Goal: Information Seeking & Learning: Learn about a topic

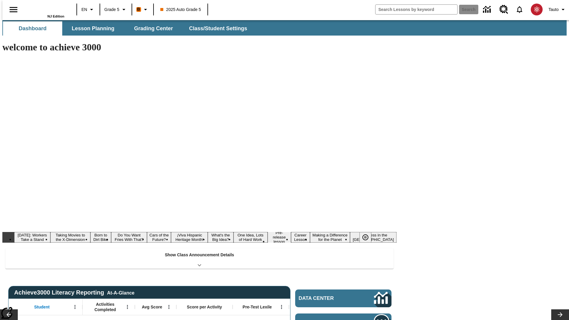
type input "-1"
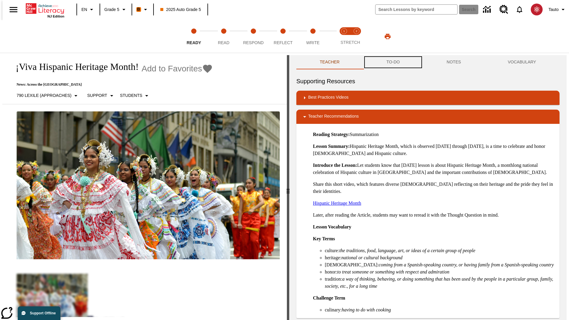
click at [393, 62] on button "TO-DO" at bounding box center [393, 62] width 60 height 14
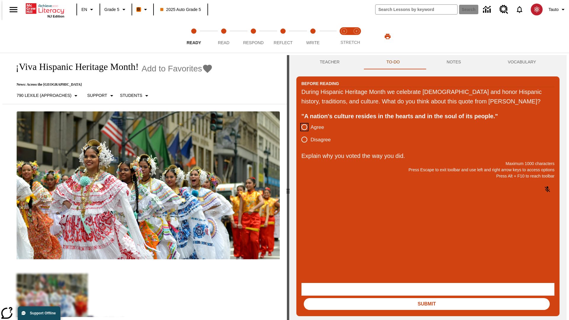
click at [302, 133] on input "Agree" at bounding box center [304, 127] width 12 height 12
radio input "true"
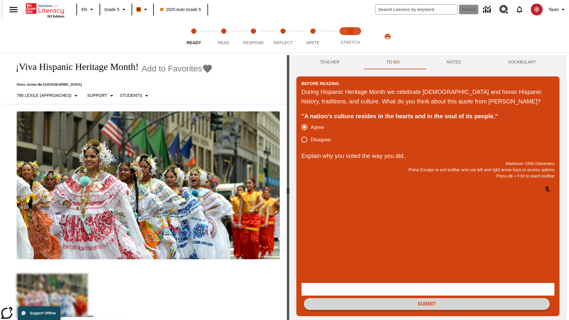
click at [427, 298] on button "Submit" at bounding box center [427, 304] width 246 height 12
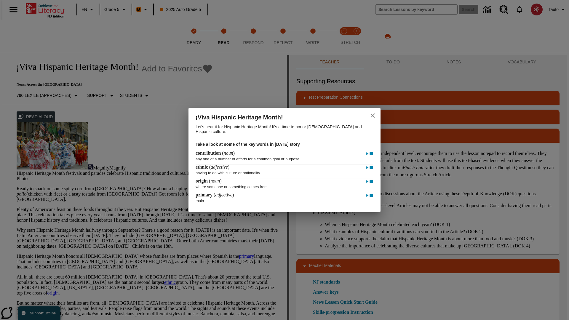
click at [373, 115] on icon "close" at bounding box center [373, 115] width 4 height 4
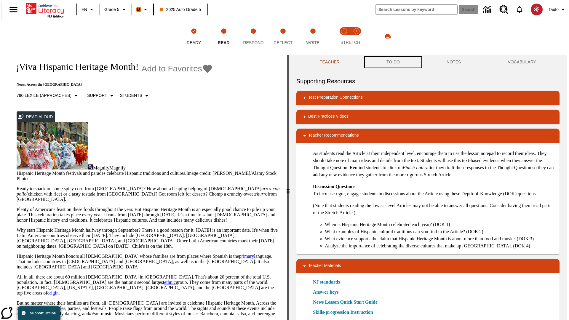
scroll to position [0, 0]
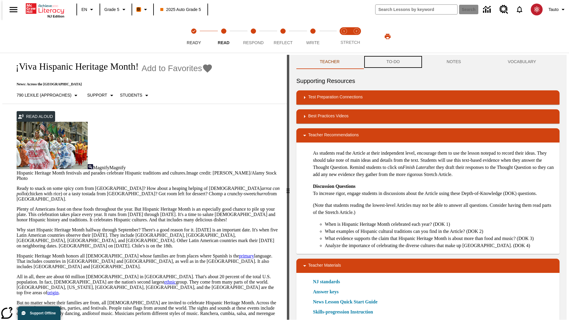
click at [393, 62] on button "TO-DO" at bounding box center [393, 62] width 60 height 14
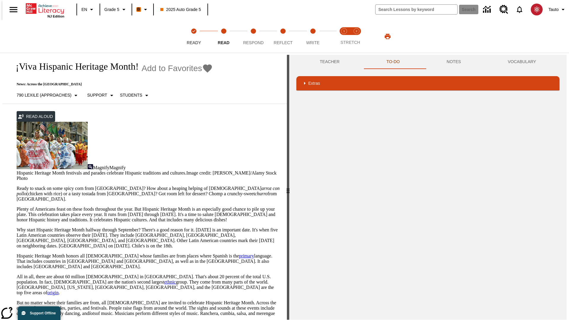
scroll to position [39, 0]
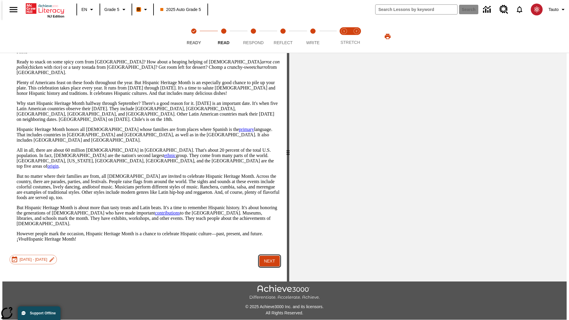
click at [267, 256] on button "Next" at bounding box center [269, 261] width 20 height 11
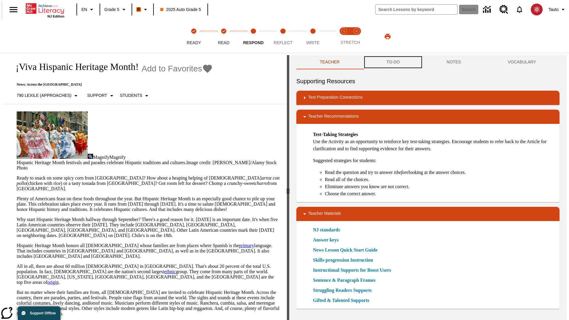
scroll to position [0, 0]
click at [393, 62] on button "TO-DO" at bounding box center [393, 62] width 60 height 14
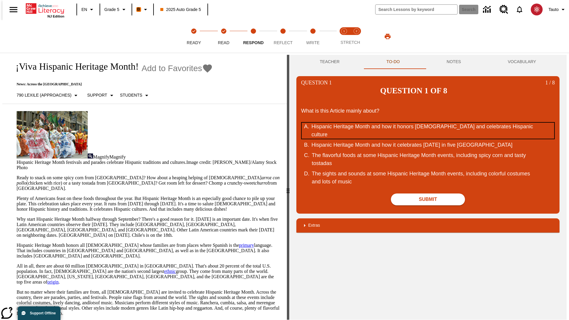
click at [428, 123] on div "Hispanic Heritage Month and how it honors Hispanic Americans and celebrates His…" at bounding box center [423, 131] width 225 height 16
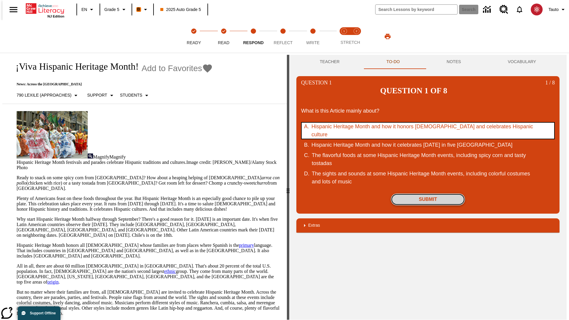
click at [428, 193] on button "Submit" at bounding box center [428, 199] width 74 height 12
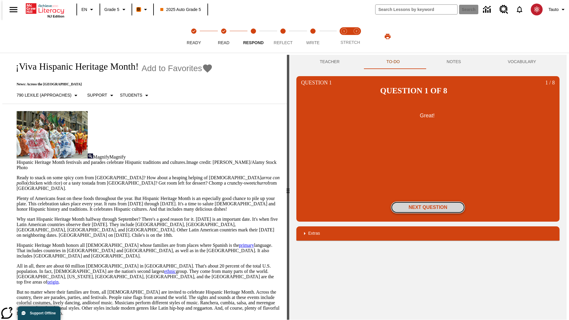
click at [428, 201] on button "Next Question" at bounding box center [428, 207] width 74 height 12
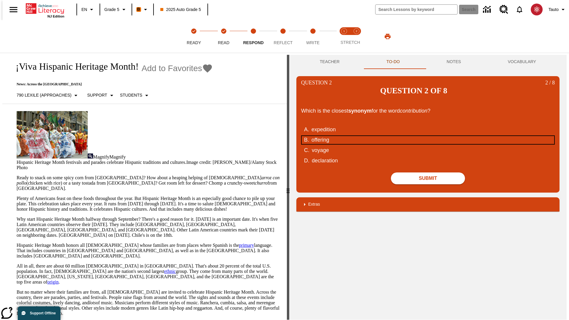
click at [428, 136] on div "offering" at bounding box center [423, 140] width 225 height 8
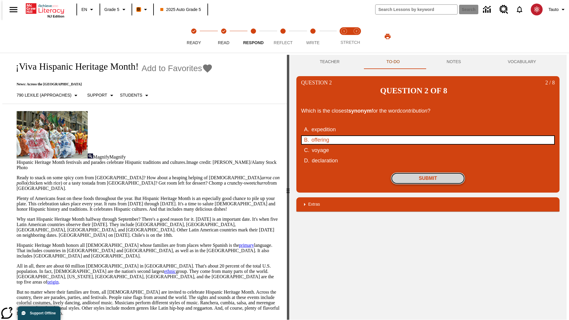
click at [428, 172] on button "Submit" at bounding box center [428, 178] width 74 height 12
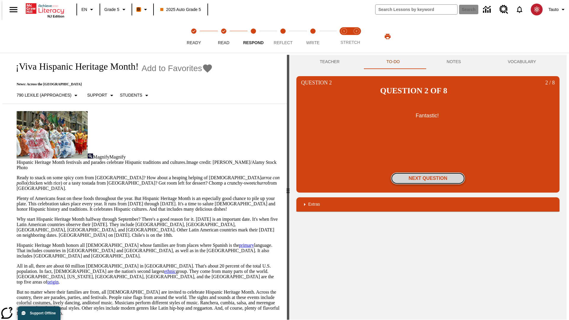
click at [428, 172] on button "Next Question" at bounding box center [428, 178] width 74 height 12
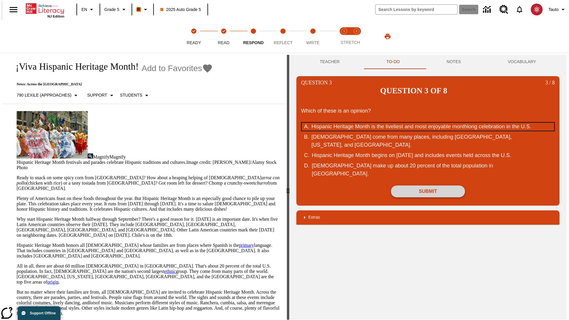
click at [428, 123] on div "Hispanic Heritage Month is the liveliest and most enjoyable monthlong celebrati…" at bounding box center [423, 127] width 225 height 8
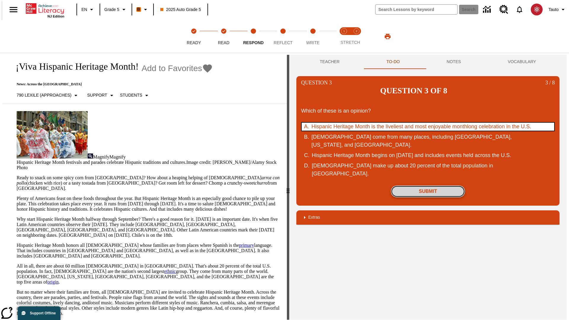
click at [428, 185] on button "Submit" at bounding box center [428, 191] width 74 height 12
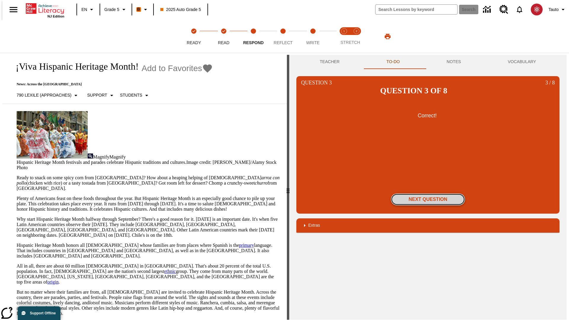
click at [428, 193] on button "Next Question" at bounding box center [428, 199] width 74 height 12
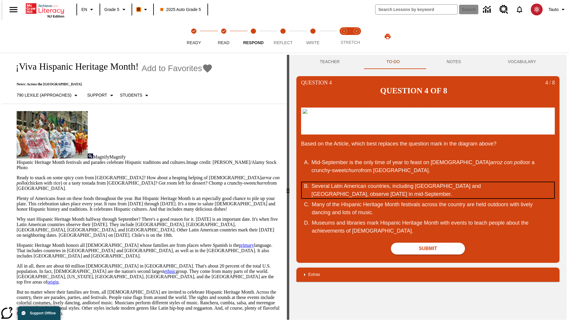
click at [428, 190] on div "Several Latin American countries, including Costa Rica and Chile, observe Indep…" at bounding box center [423, 190] width 225 height 16
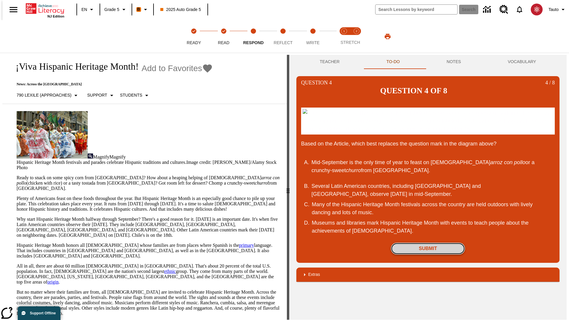
click at [428, 248] on button "Submit" at bounding box center [428, 249] width 74 height 12
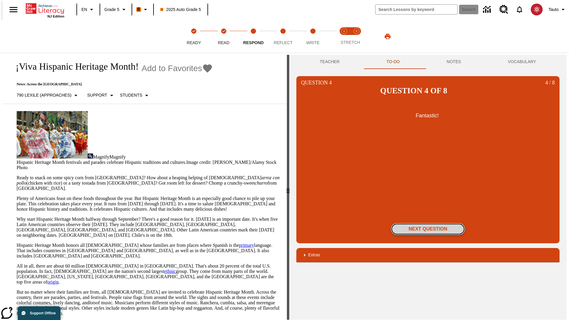
click at [428, 223] on button "Next Question" at bounding box center [428, 229] width 74 height 12
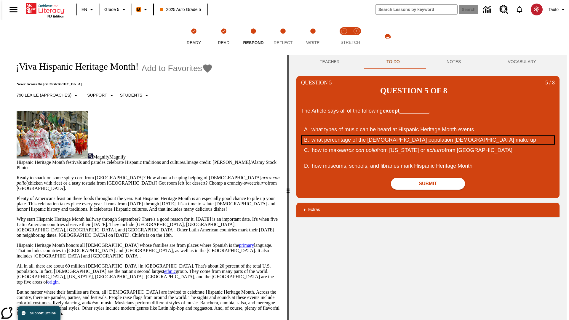
click at [428, 136] on div "what percentage of the U.S. population Hispanic Americans make up" at bounding box center [423, 140] width 225 height 8
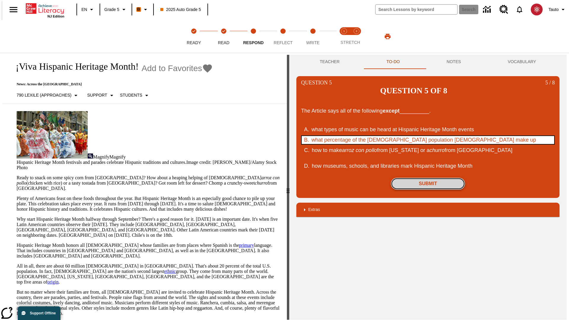
click at [428, 178] on button "Submit" at bounding box center [428, 184] width 74 height 12
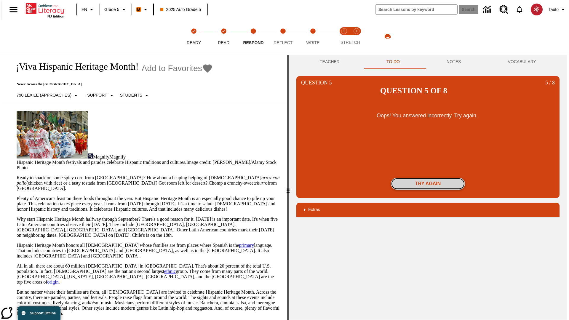
click at [428, 178] on button "Try again" at bounding box center [428, 184] width 74 height 12
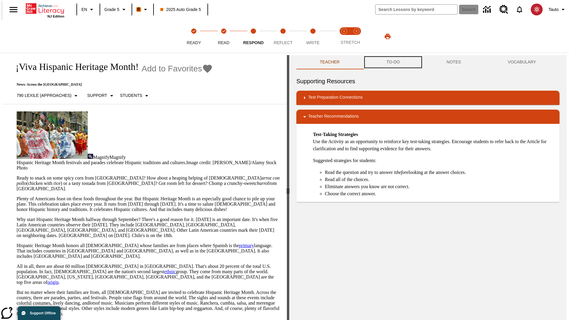
click at [393, 62] on button "TO-DO" at bounding box center [393, 62] width 60 height 14
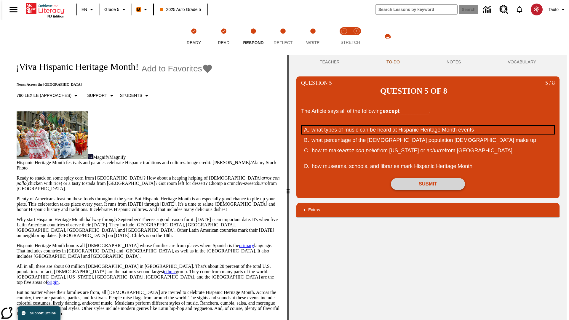
click at [428, 126] on div "what types of music can be heard at Hispanic Heritage Month events" at bounding box center [423, 130] width 225 height 8
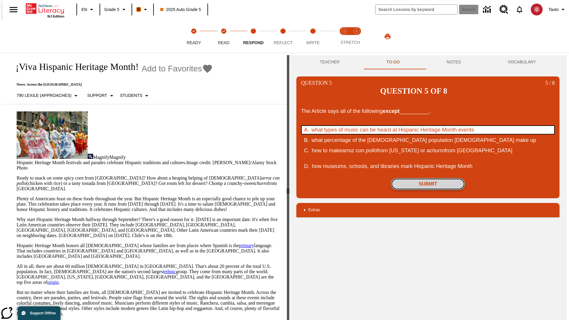
click at [428, 178] on button "Submit" at bounding box center [428, 184] width 74 height 12
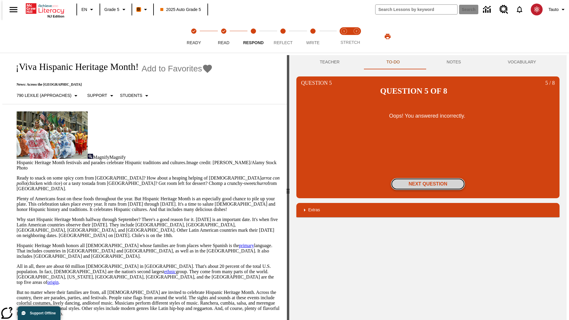
click at [428, 178] on button "Next Question" at bounding box center [428, 184] width 74 height 12
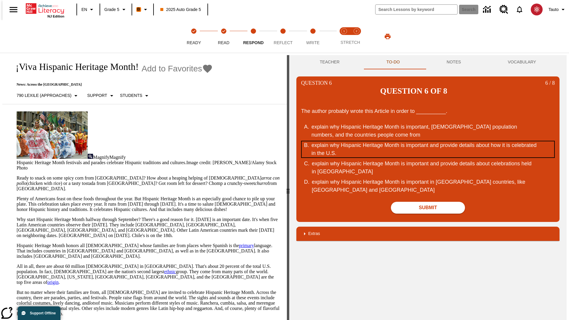
click at [428, 141] on div "explain why Hispanic Heritage Month is important and provide details about how …" at bounding box center [423, 149] width 225 height 16
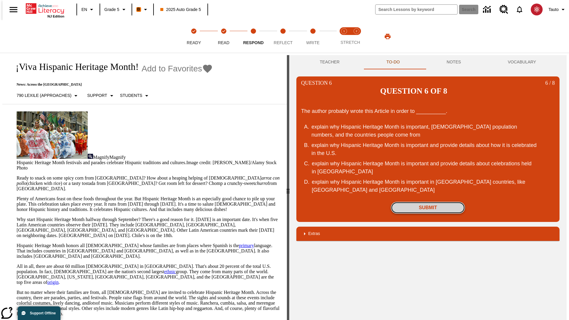
click at [428, 202] on button "Submit" at bounding box center [428, 208] width 74 height 12
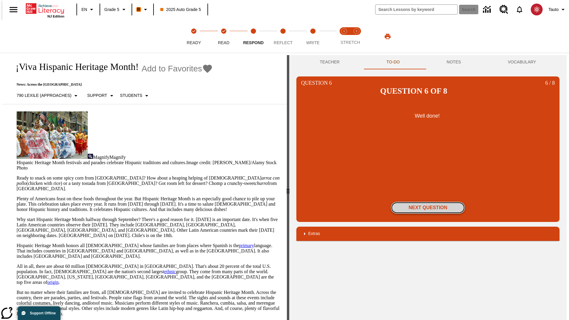
click at [428, 202] on button "Next Question" at bounding box center [428, 208] width 74 height 12
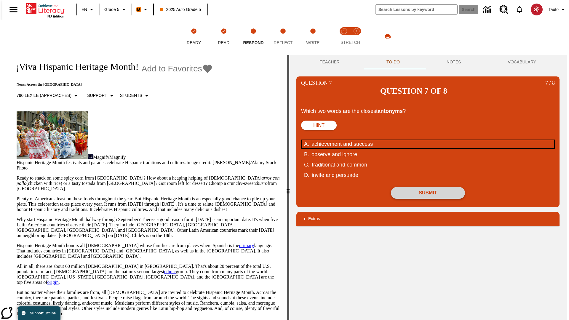
click at [428, 140] on div "achievement and success" at bounding box center [423, 144] width 225 height 8
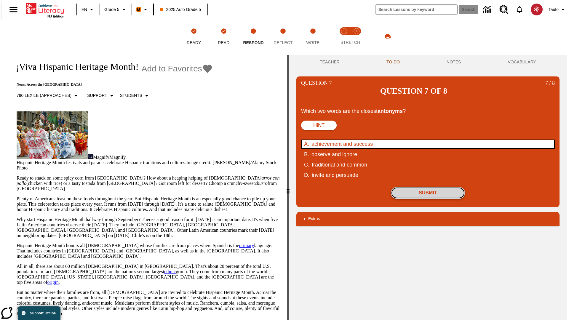
click at [428, 187] on button "Submit" at bounding box center [428, 193] width 74 height 12
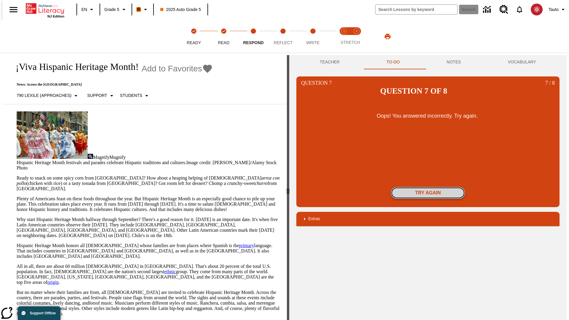
click at [428, 187] on button "Try again" at bounding box center [428, 193] width 74 height 12
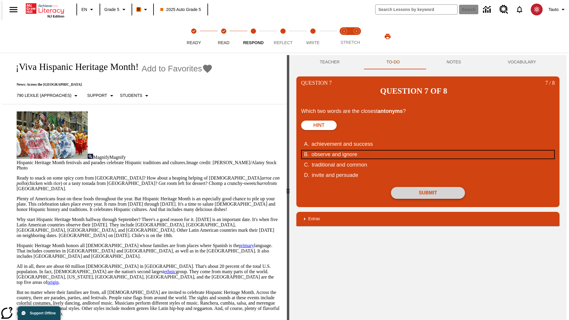
click at [428, 150] on div "observe and ignore" at bounding box center [423, 154] width 225 height 8
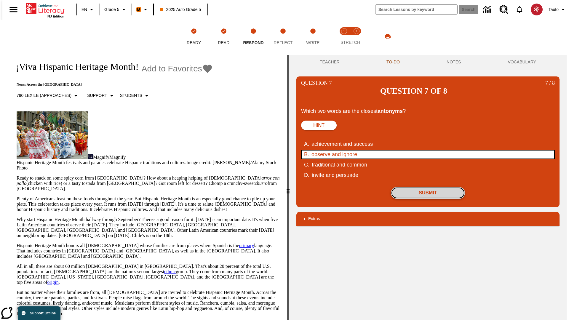
click at [428, 187] on button "Submit" at bounding box center [428, 193] width 74 height 12
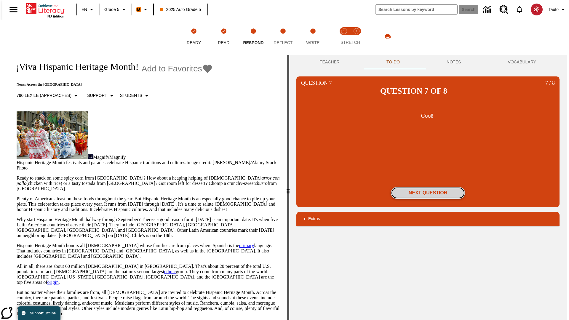
click at [428, 187] on button "Next Question" at bounding box center [428, 193] width 74 height 12
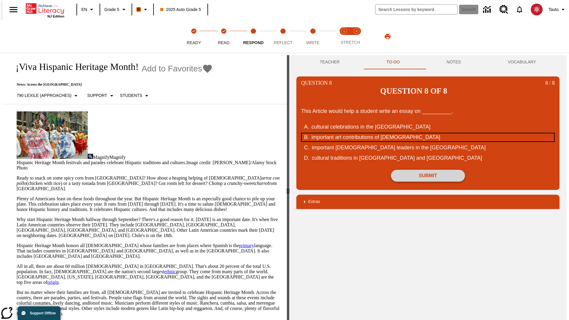
click at [428, 133] on div "important art contributions of Hispanic Americans" at bounding box center [423, 137] width 225 height 8
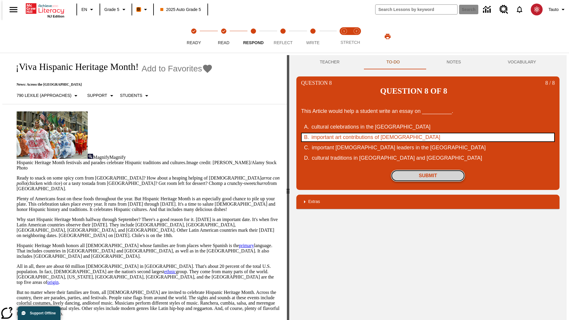
click at [428, 170] on button "Submit" at bounding box center [428, 176] width 74 height 12
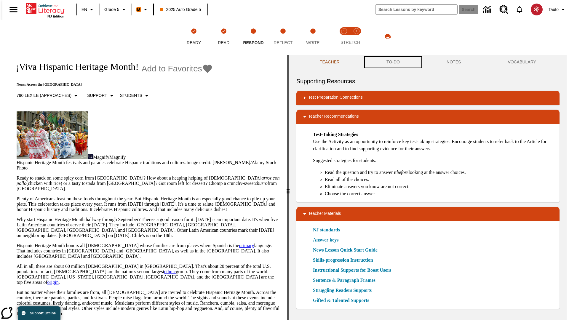
click at [393, 62] on button "TO-DO" at bounding box center [393, 62] width 60 height 14
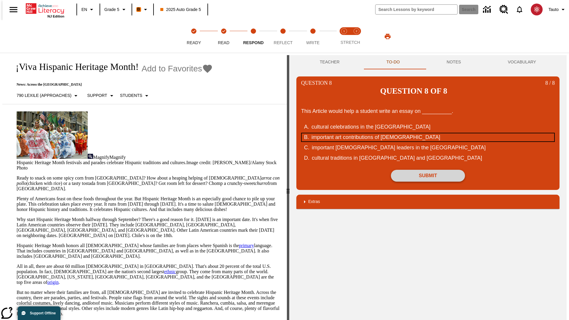
click at [428, 133] on div "important art contributions of [DEMOGRAPHIC_DATA]" at bounding box center [423, 137] width 225 height 8
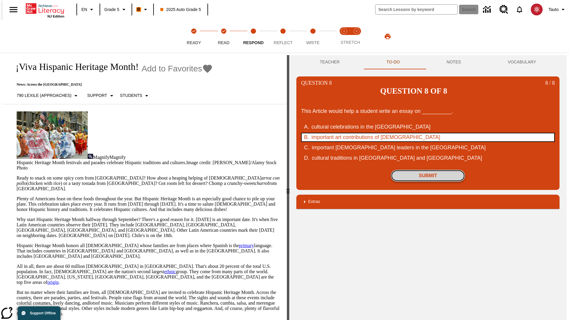
click at [428, 170] on button "Submit" at bounding box center [428, 176] width 74 height 12
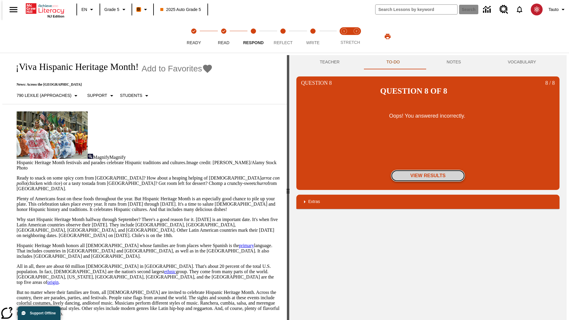
click at [428, 170] on button "View Results" at bounding box center [428, 176] width 74 height 12
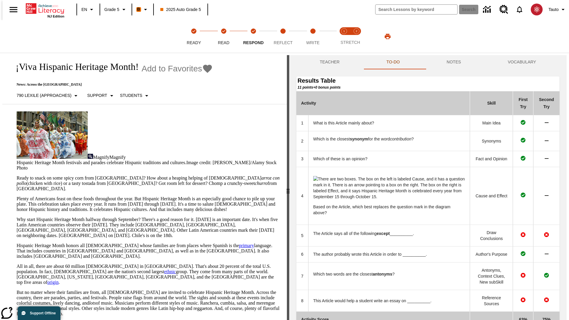
scroll to position [62, 0]
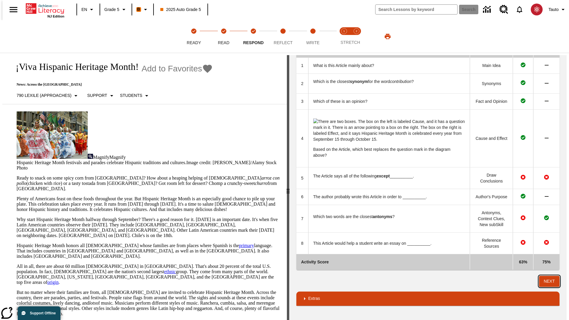
click at [551, 281] on button "Next" at bounding box center [549, 281] width 20 height 11
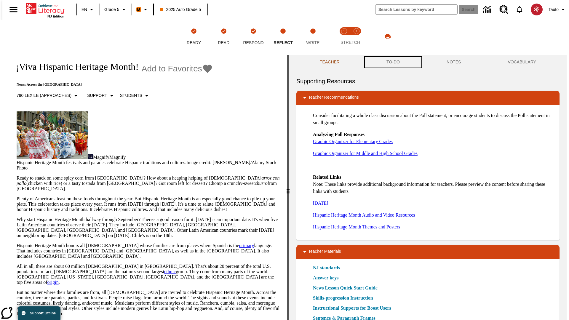
click at [393, 62] on button "TO-DO" at bounding box center [393, 62] width 60 height 14
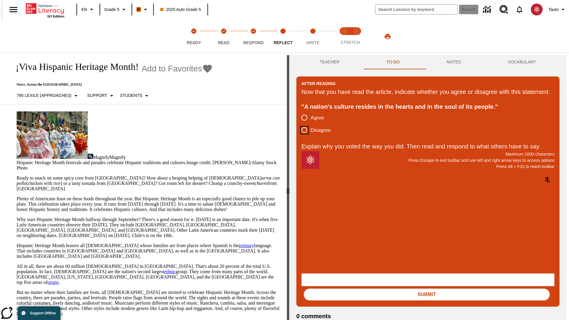
click at [302, 136] on input "Disagree" at bounding box center [304, 130] width 12 height 12
radio input "true"
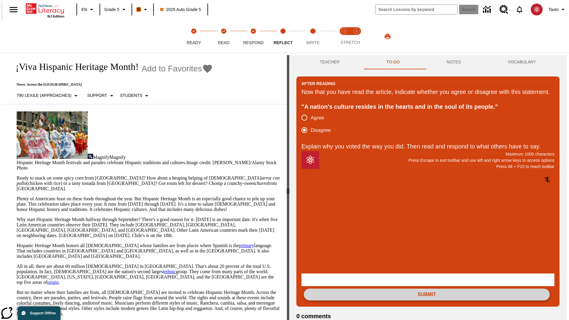
click at [427, 289] on button "Submit" at bounding box center [427, 295] width 246 height 12
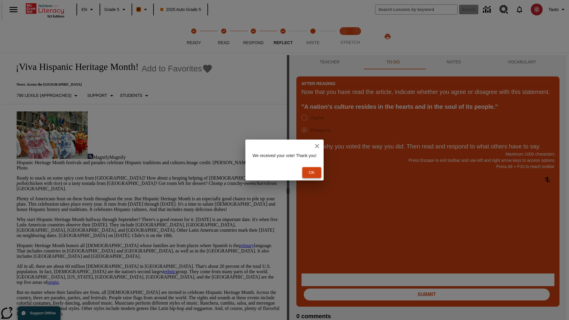
click at [314, 172] on button "Ok" at bounding box center [311, 172] width 19 height 11
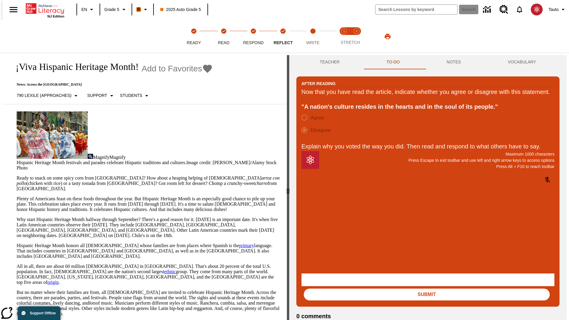
scroll to position [9, 0]
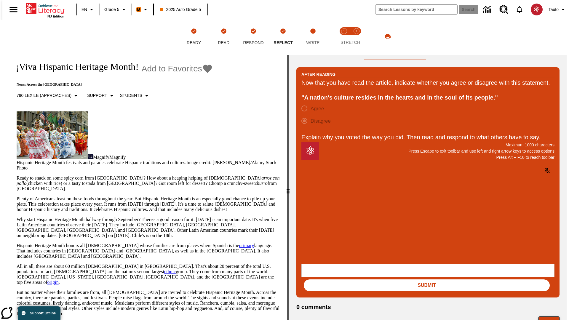
click at [551, 316] on button "Next" at bounding box center [548, 321] width 21 height 11
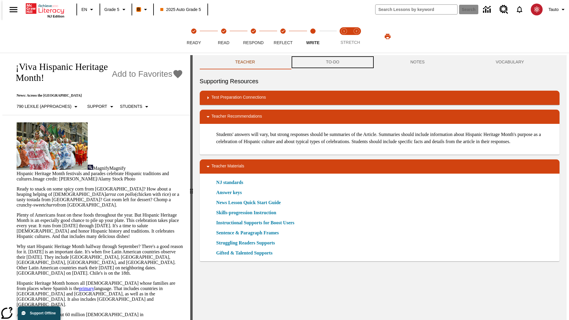
scroll to position [0, 0]
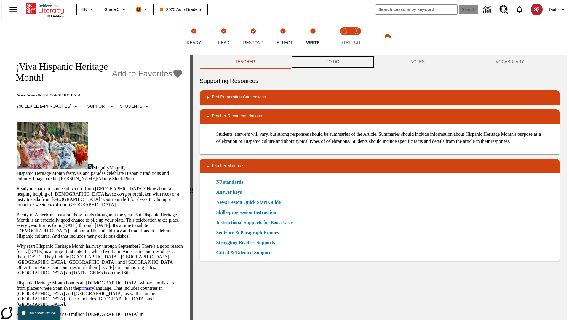
click at [332, 62] on button "TO-DO" at bounding box center [332, 62] width 84 height 14
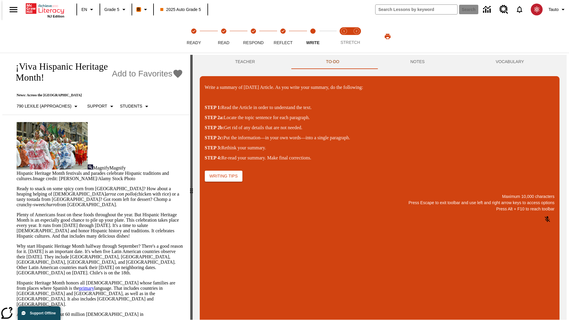
scroll to position [0, 0]
click at [291, 296] on p "\a\9Write a summary of today's Article. As you write your summary, do the follo…" at bounding box center [249, 295] width 84 height 5
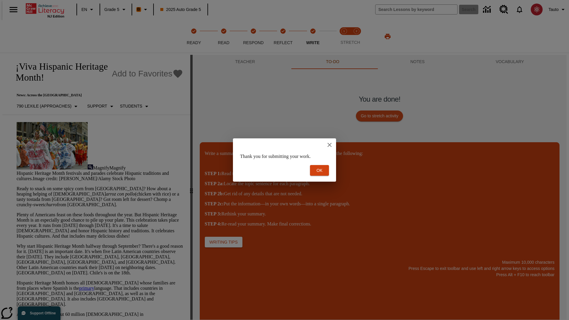
scroll to position [0, 0]
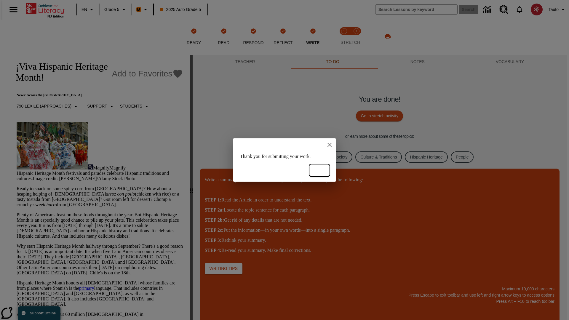
click at [319, 170] on button "Ok" at bounding box center [319, 170] width 19 height 11
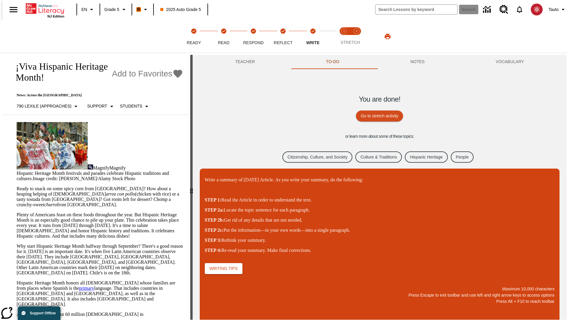
click at [313, 157] on link "Citizenship, Culture, and Society" at bounding box center [317, 157] width 70 height 12
